Goal: Task Accomplishment & Management: Manage account settings

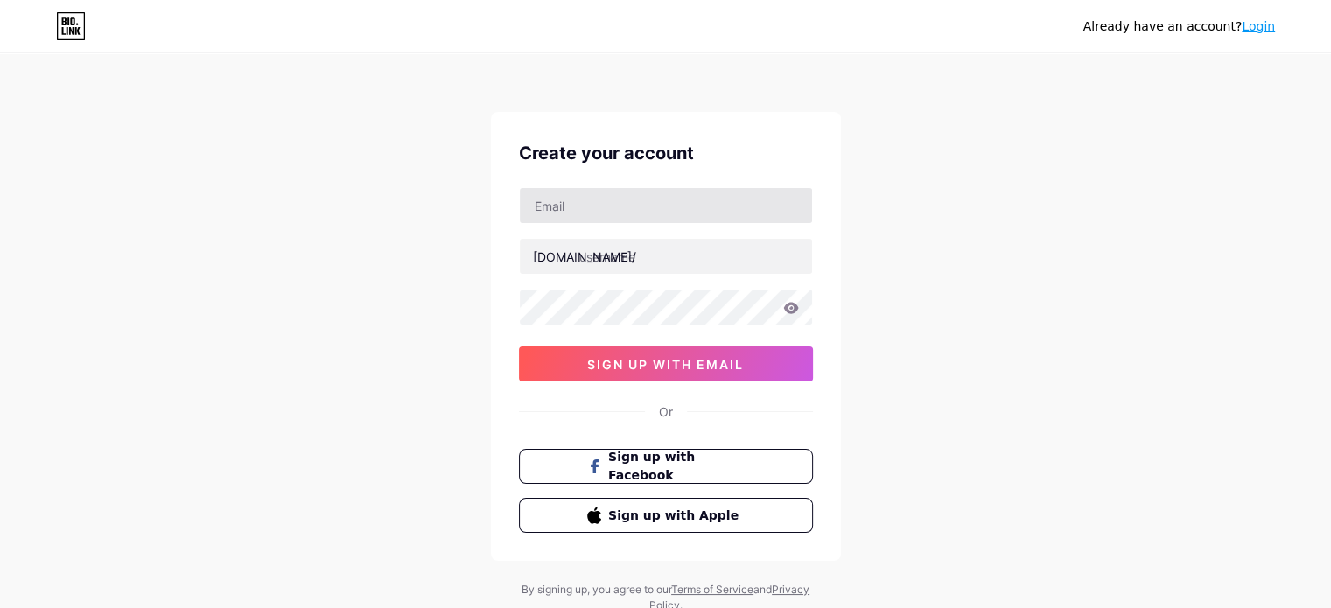
click at [587, 192] on div "Create your account [DOMAIN_NAME]/ sign up with email Or Sign up with Facebook …" at bounding box center [666, 336] width 350 height 449
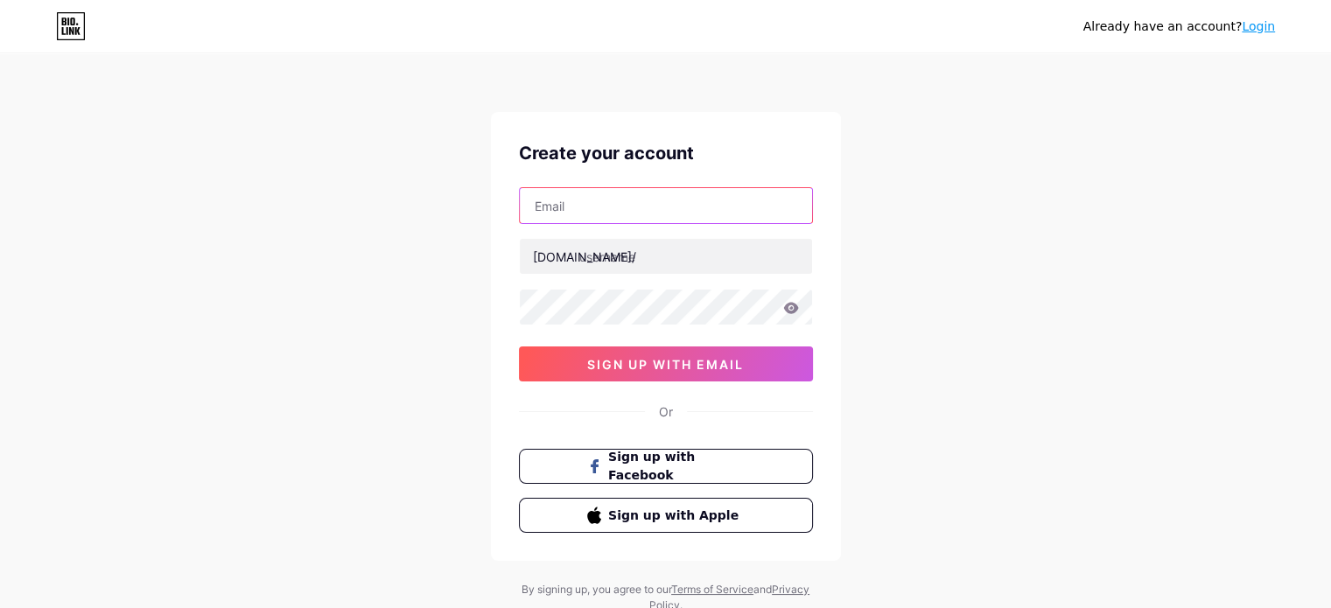
click at [587, 192] on input "text" at bounding box center [666, 205] width 292 height 35
type input "[EMAIL_ADDRESS][DOMAIN_NAME]"
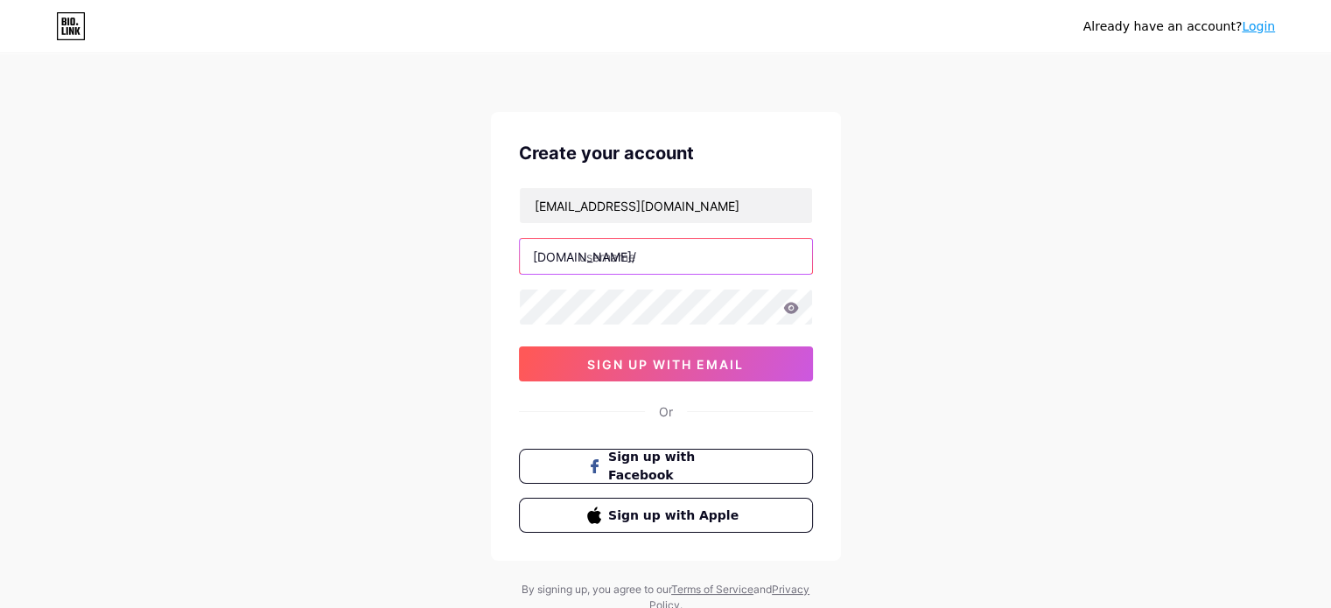
click at [683, 248] on input "text" at bounding box center [666, 256] width 292 height 35
paste input "mb66betjpncom"
type input "mb66betjpncom"
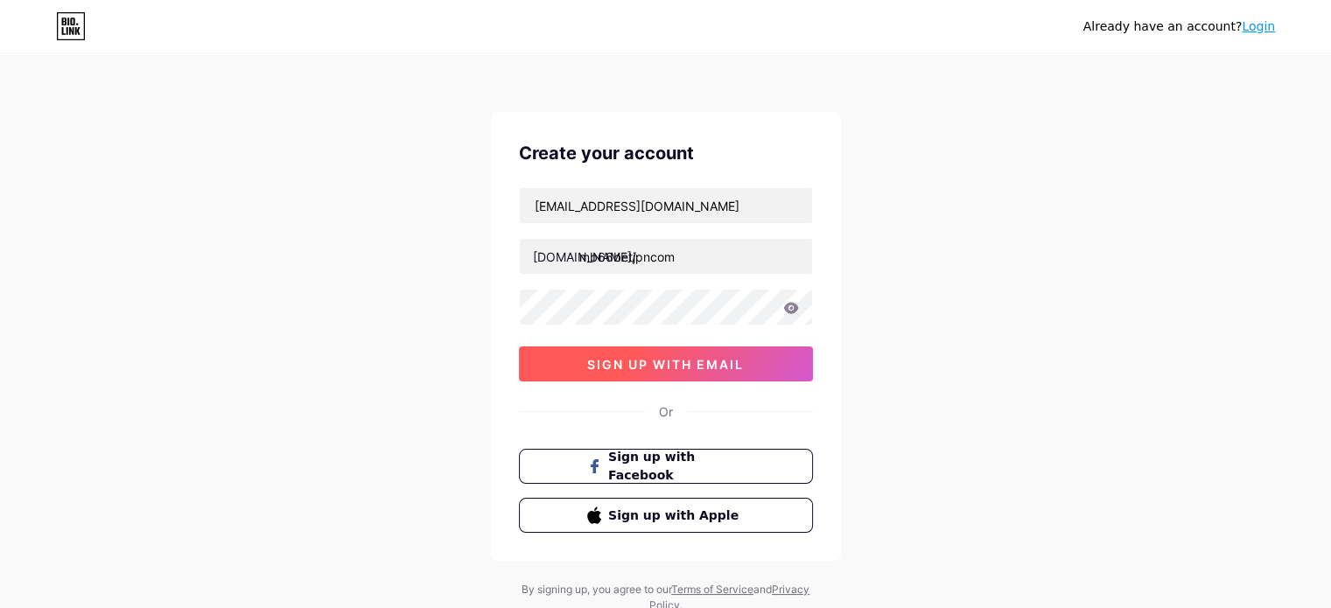
click at [677, 357] on span "sign up with email" at bounding box center [665, 364] width 157 height 15
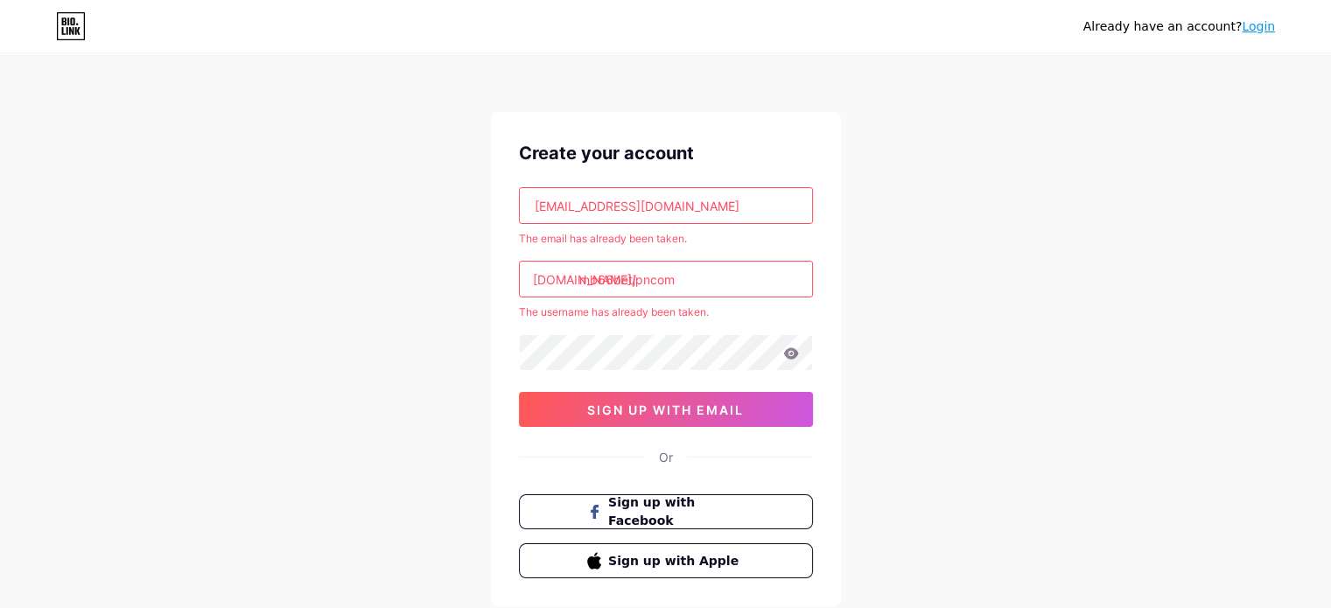
click at [1259, 29] on link "Login" at bounding box center [1258, 26] width 33 height 14
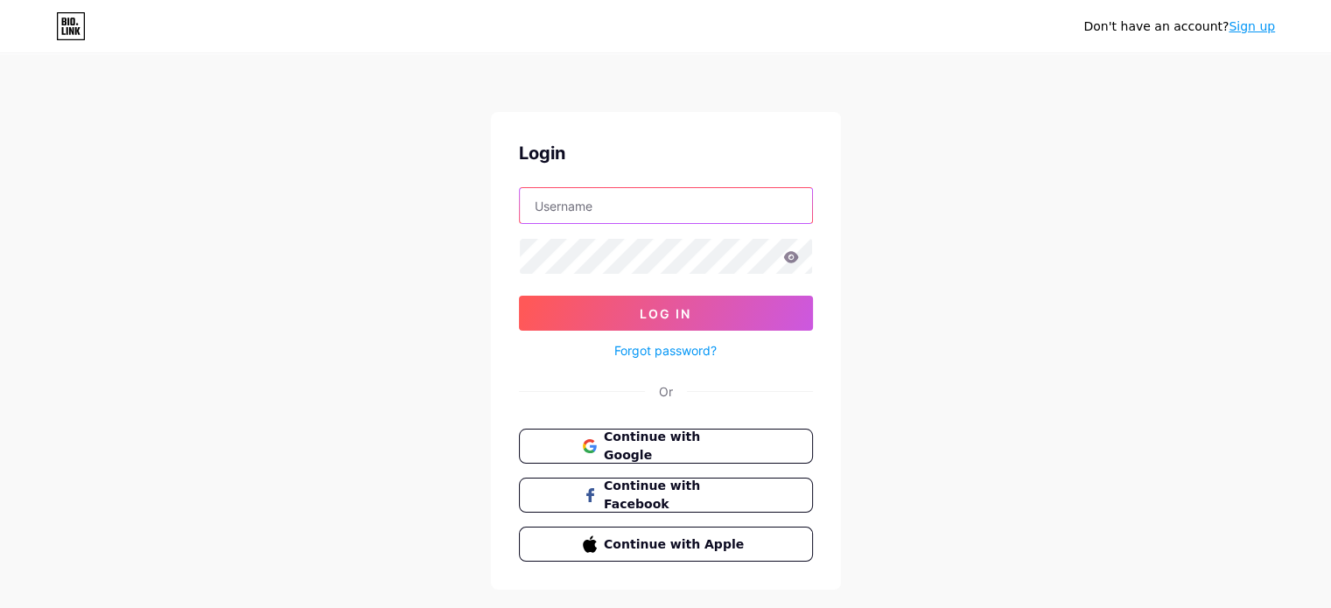
click at [623, 195] on input "text" at bounding box center [666, 205] width 292 height 35
paste input "mb66betjpncom"
type input "mb66betjpncom"
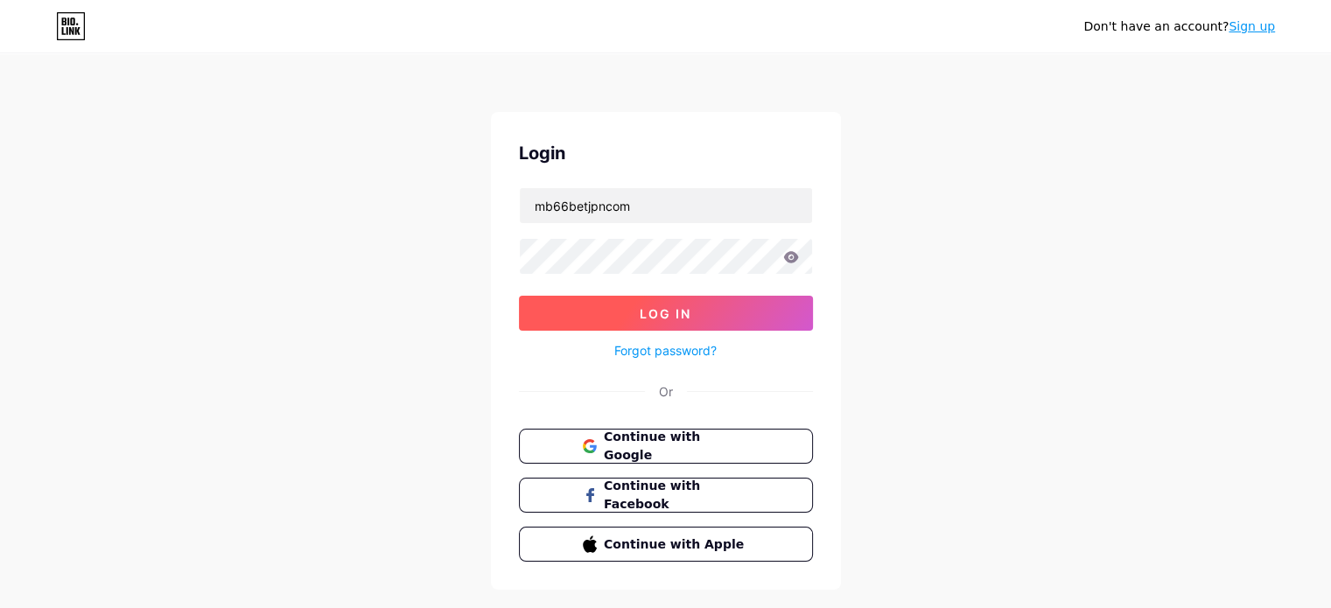
click at [627, 304] on button "Log In" at bounding box center [666, 313] width 294 height 35
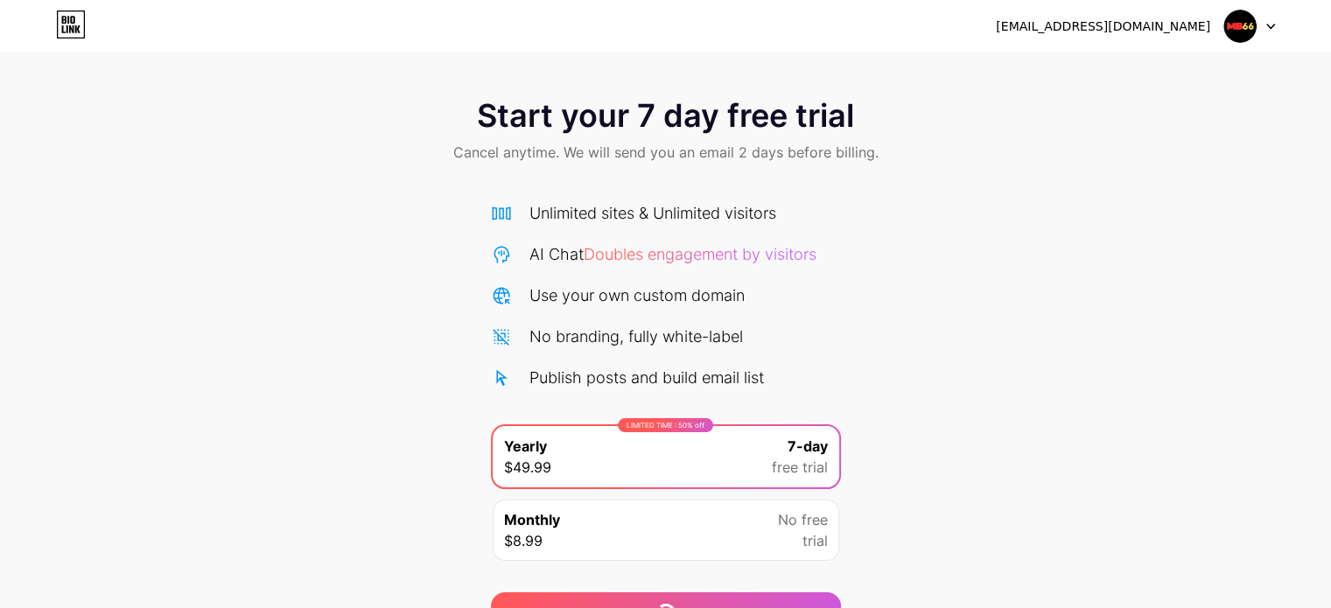
click at [980, 244] on div "Start your 7 day free trial Cancel anytime. We will send you an email 2 days be…" at bounding box center [665, 358] width 1331 height 554
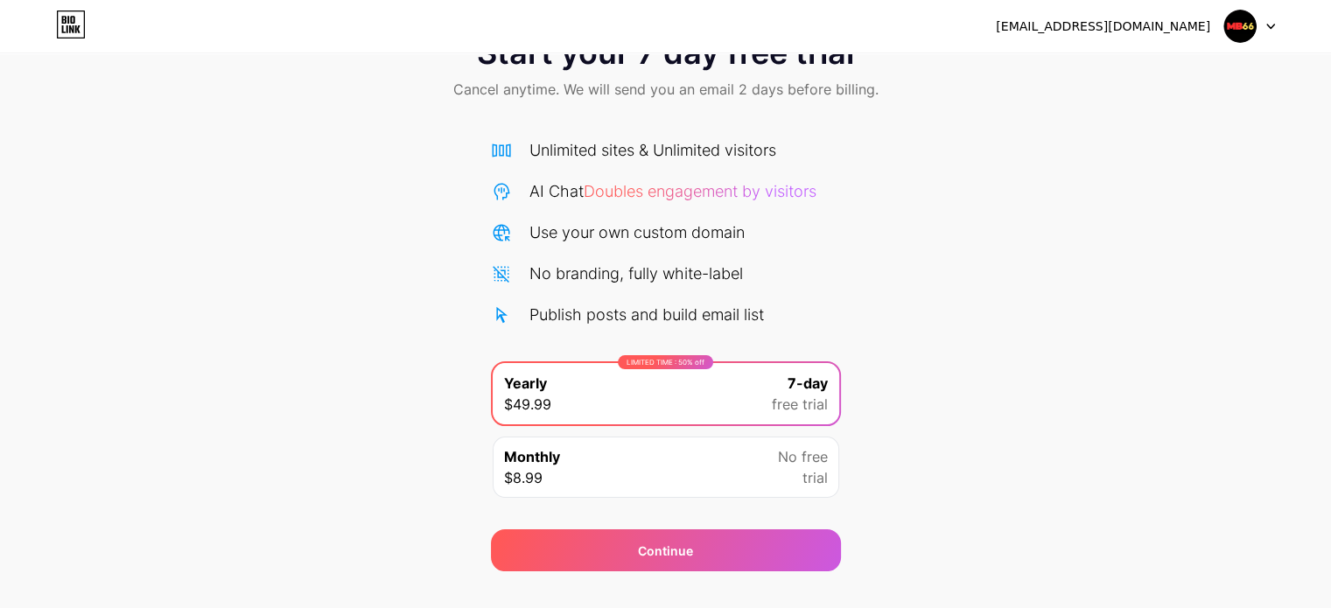
scroll to position [95, 0]
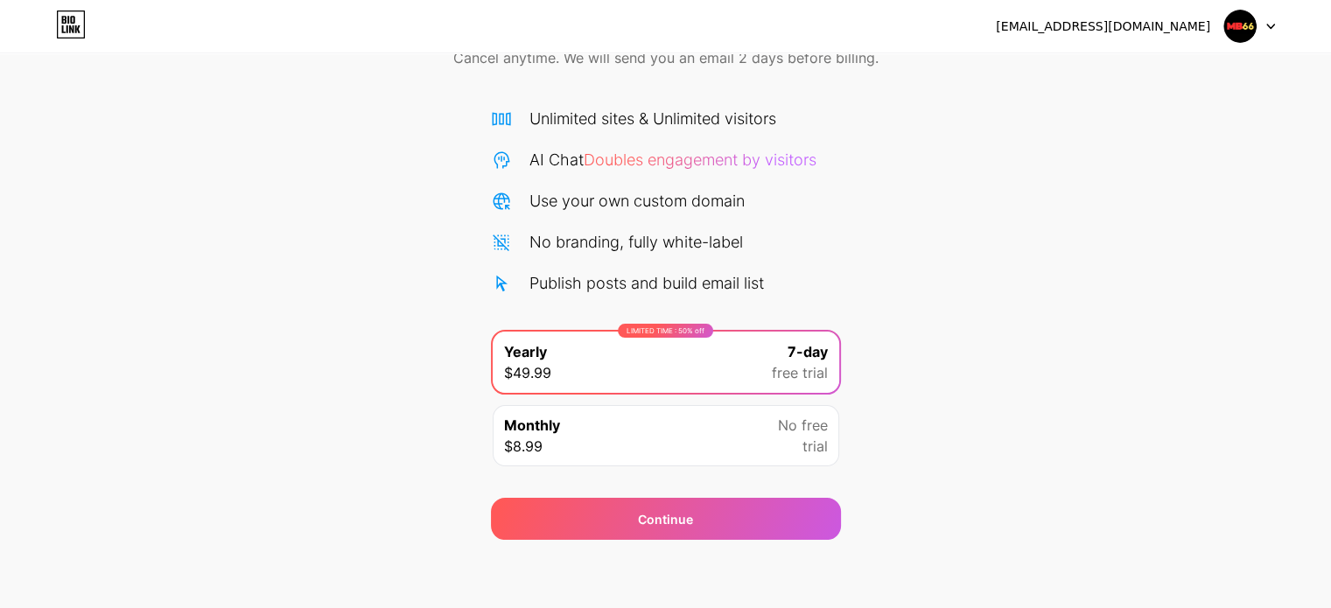
click at [1278, 35] on div "[EMAIL_ADDRESS][DOMAIN_NAME] Logout" at bounding box center [665, 27] width 1331 height 32
drag, startPoint x: 1263, startPoint y: 34, endPoint x: 1252, endPoint y: 34, distance: 10.5
click at [1260, 34] on div at bounding box center [1249, 27] width 51 height 32
click at [1218, 24] on div "[EMAIL_ADDRESS][DOMAIN_NAME]" at bounding box center [1135, 27] width 279 height 32
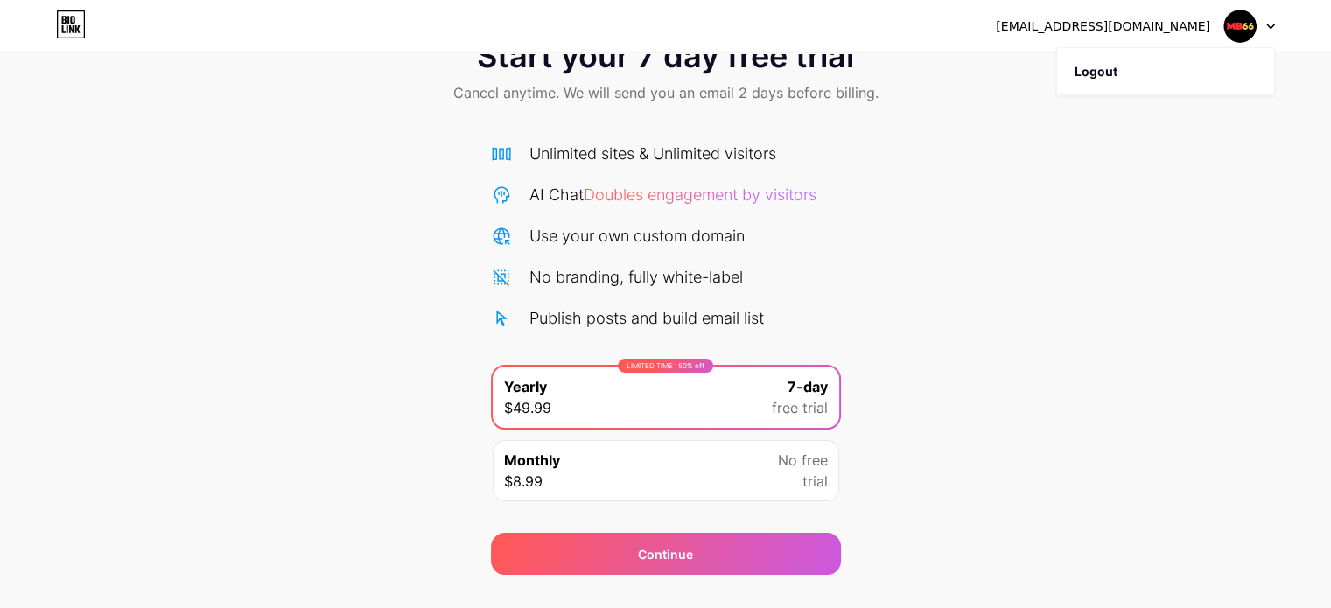
scroll to position [0, 0]
